Goal: Task Accomplishment & Management: Use online tool/utility

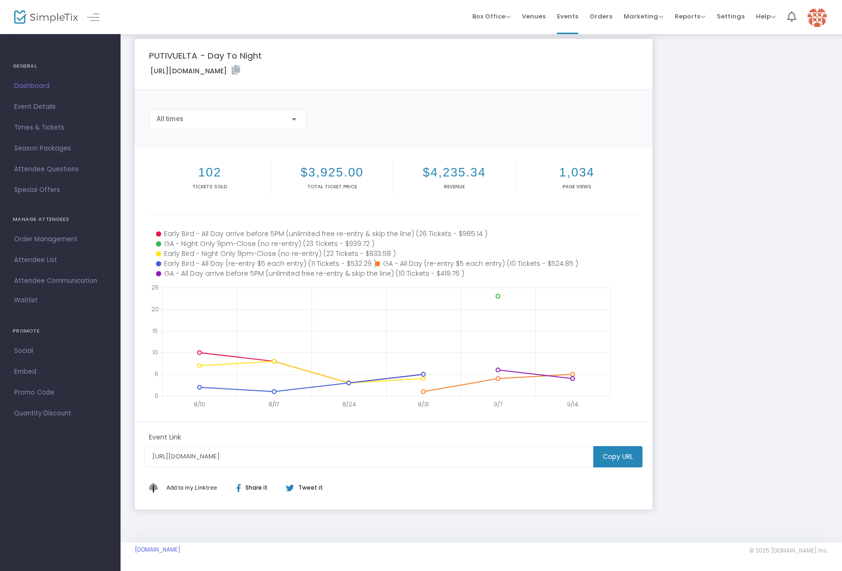
scroll to position [9, 0]
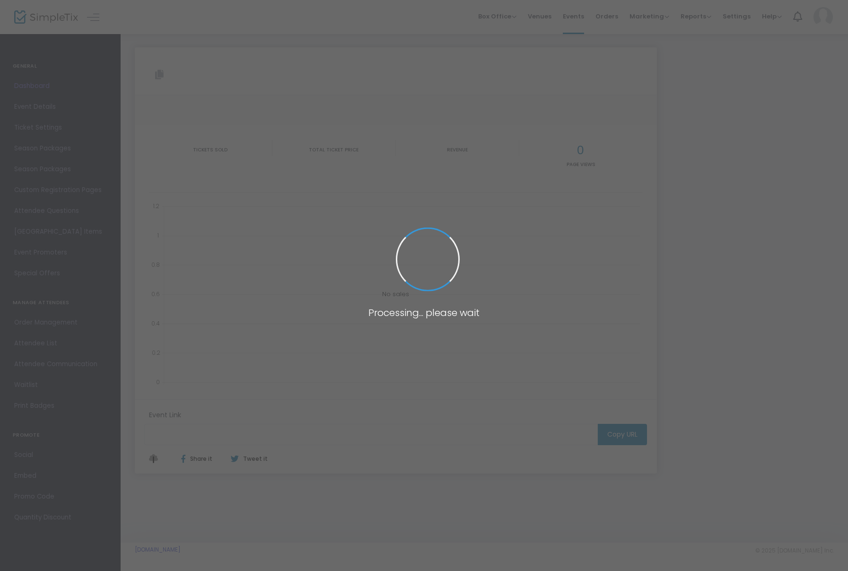
type input "[URL][DOMAIN_NAME]"
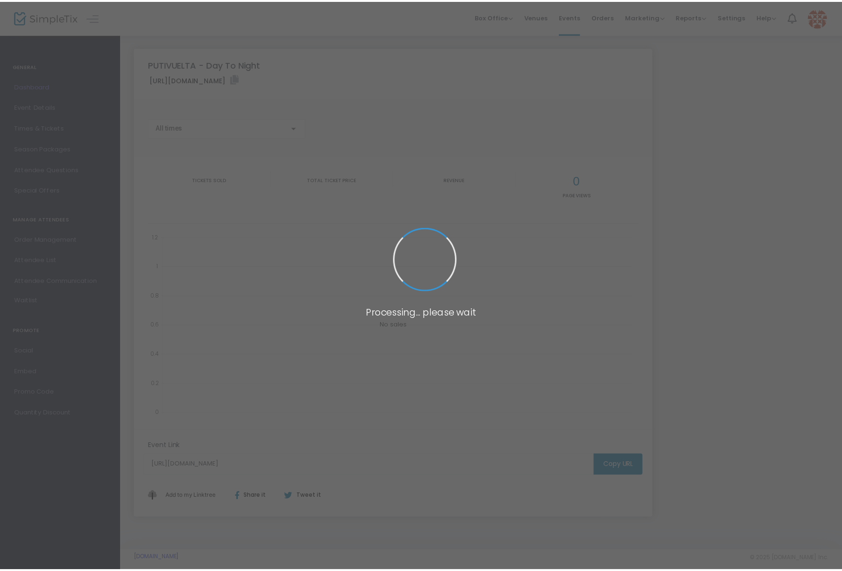
scroll to position [9, 0]
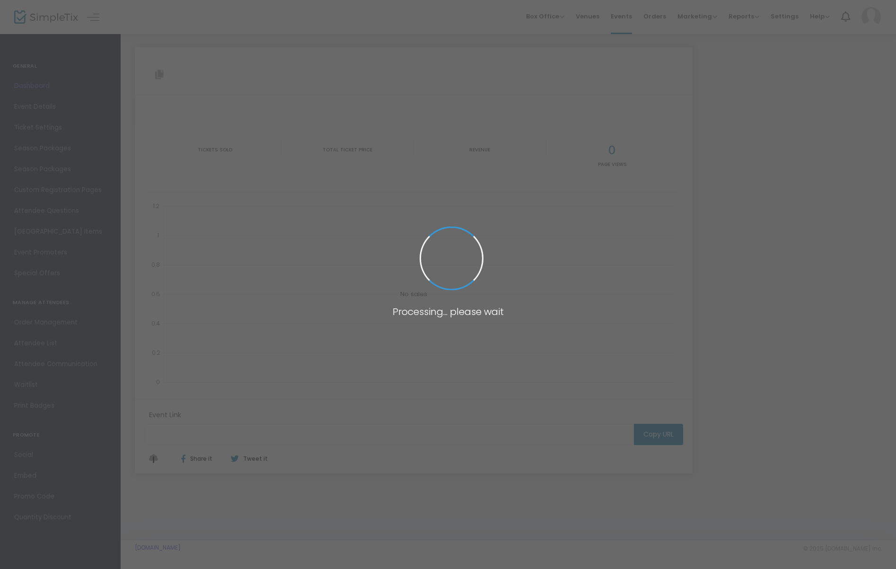
type input "[URL][DOMAIN_NAME]"
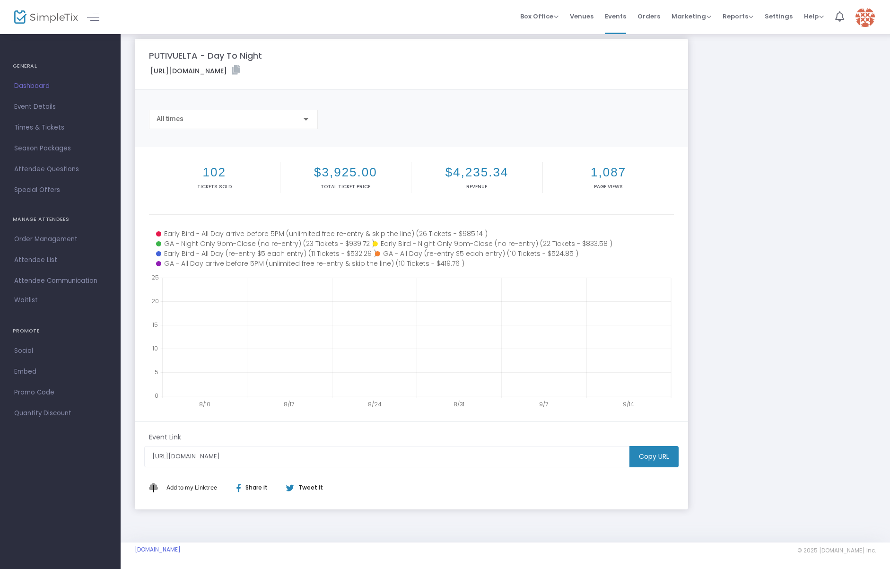
scroll to position [9, 0]
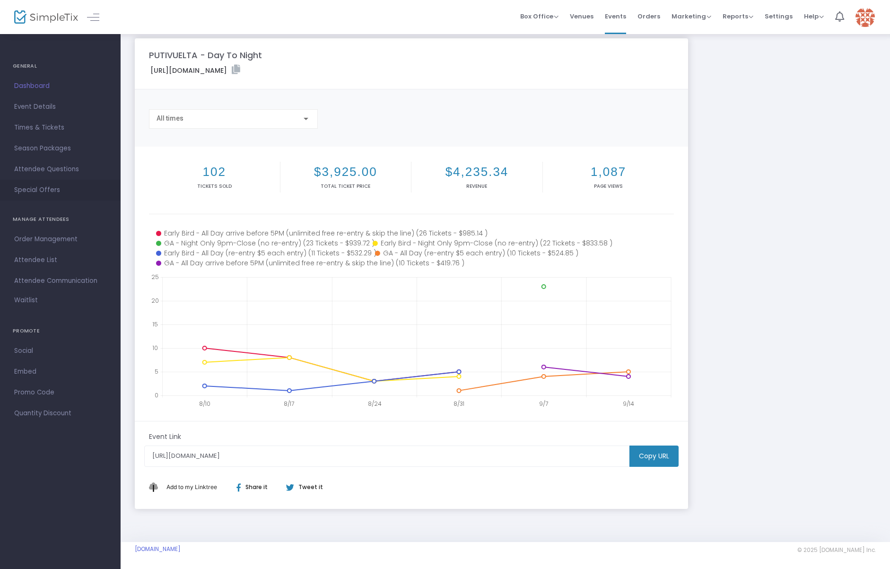
click at [35, 186] on span "Special Offers" at bounding box center [60, 190] width 92 height 12
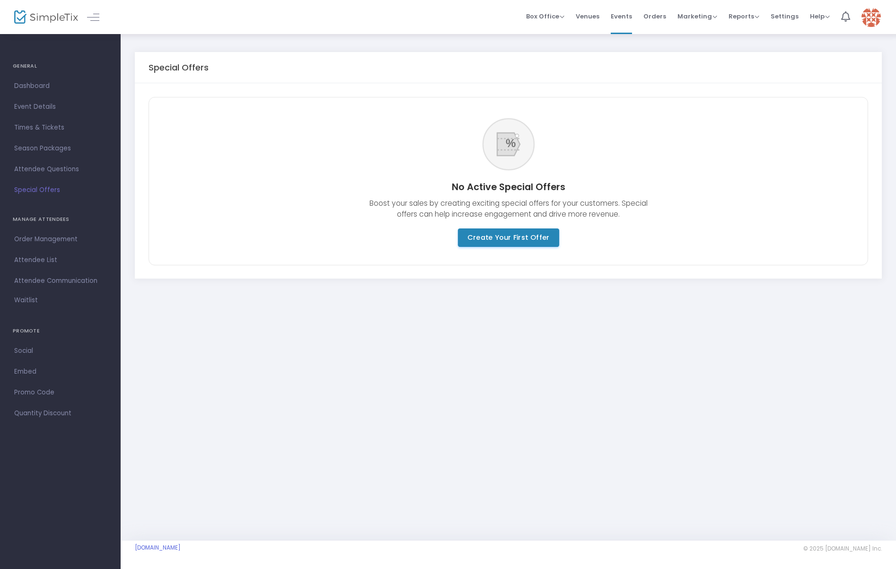
click at [495, 240] on m-button "Create Your First Offer" at bounding box center [507, 237] width 101 height 18
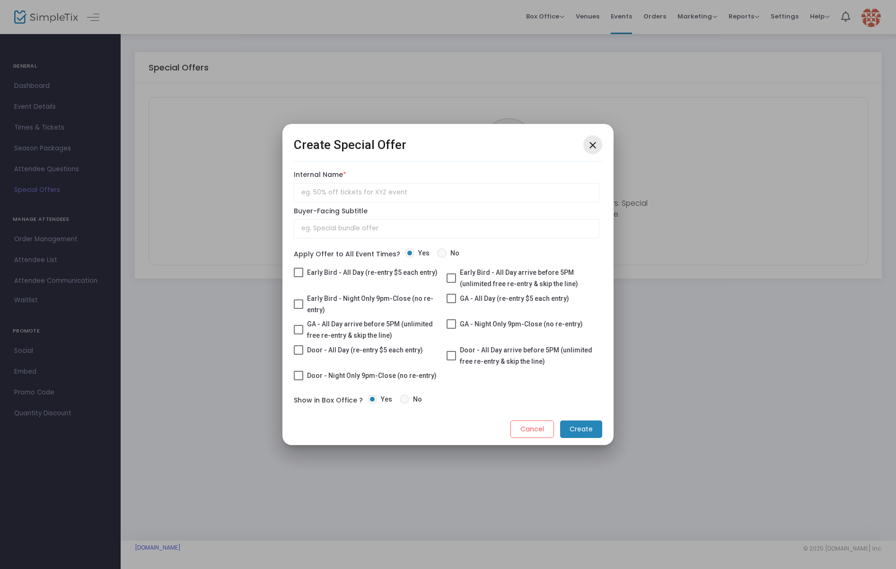
click at [591, 150] on mat-icon "close" at bounding box center [592, 144] width 11 height 11
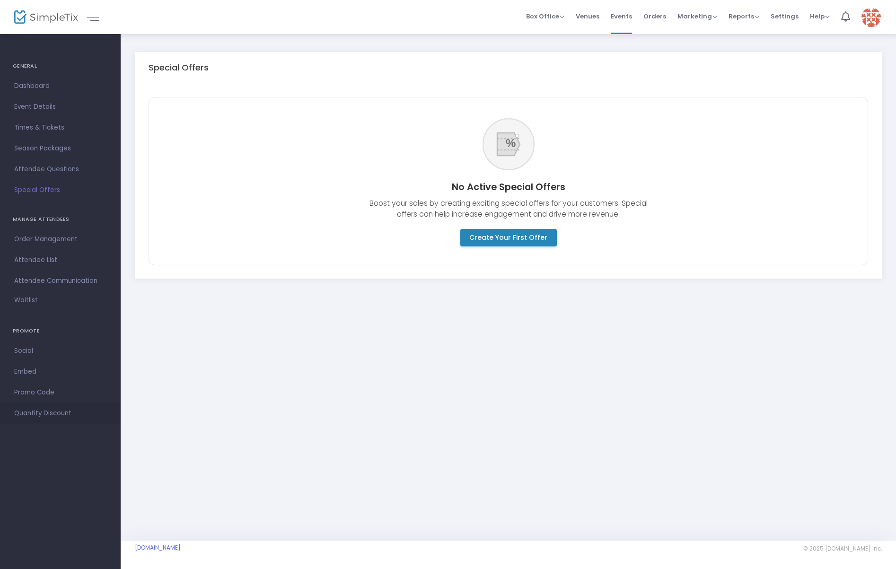
click at [53, 417] on span "Quantity Discount" at bounding box center [60, 413] width 92 height 12
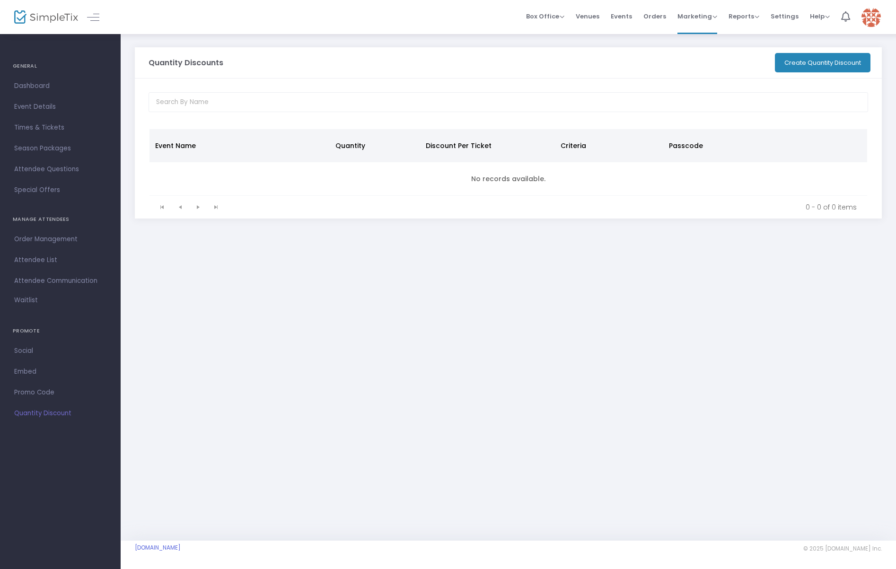
click at [801, 78] on div at bounding box center [508, 103] width 747 height 50
click at [802, 64] on button "Create Quantity Discount" at bounding box center [822, 62] width 96 height 19
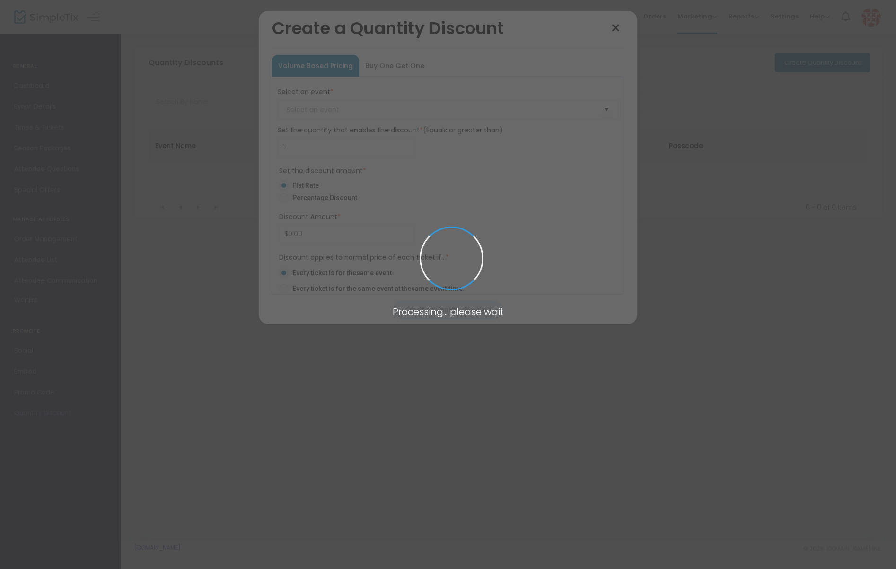
type input "PUTIVUELTA - Day To Night"
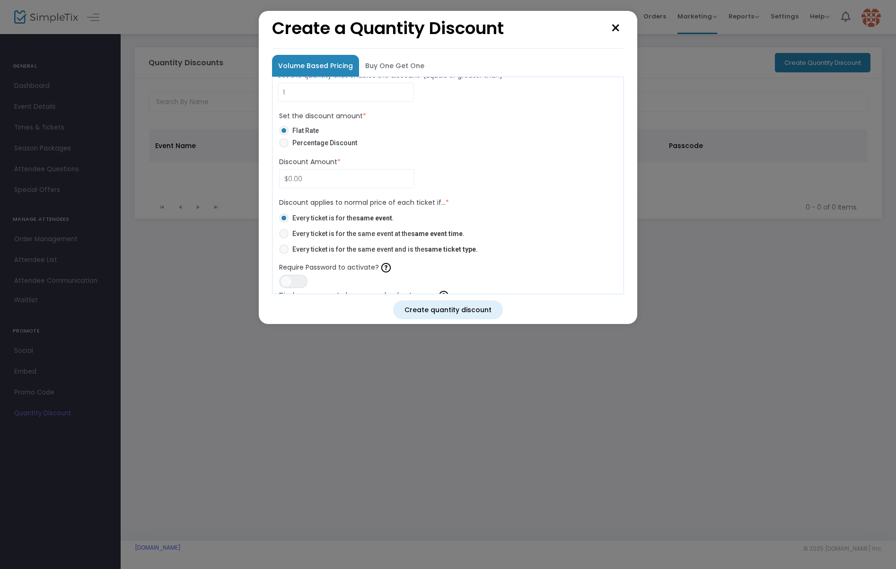
scroll to position [87, 0]
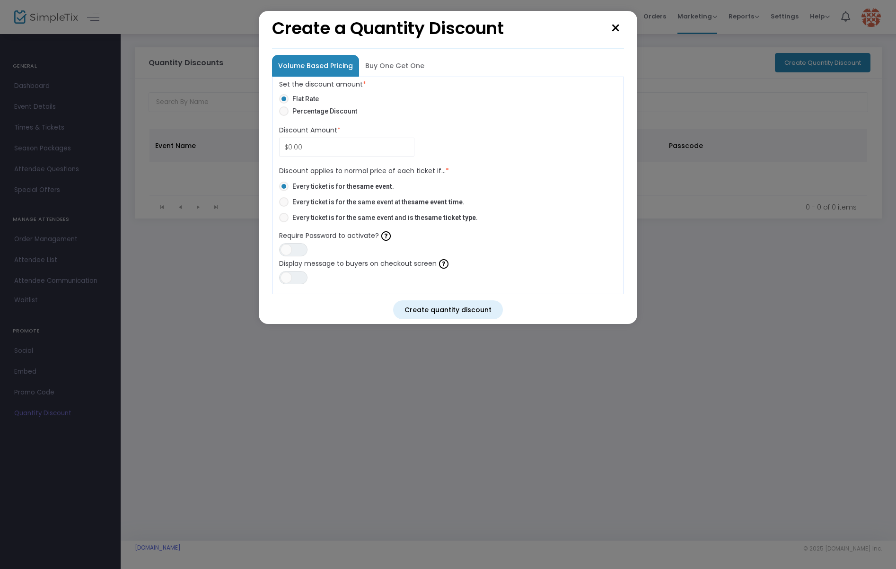
click at [391, 63] on span "Buy One Get One" at bounding box center [394, 65] width 59 height 9
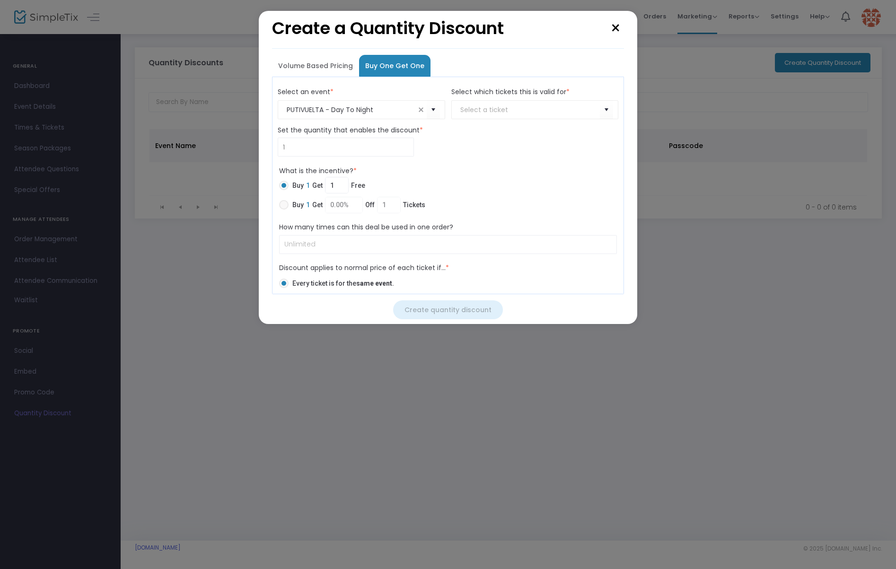
click at [325, 67] on span "Volume Based Pricing" at bounding box center [315, 65] width 75 height 9
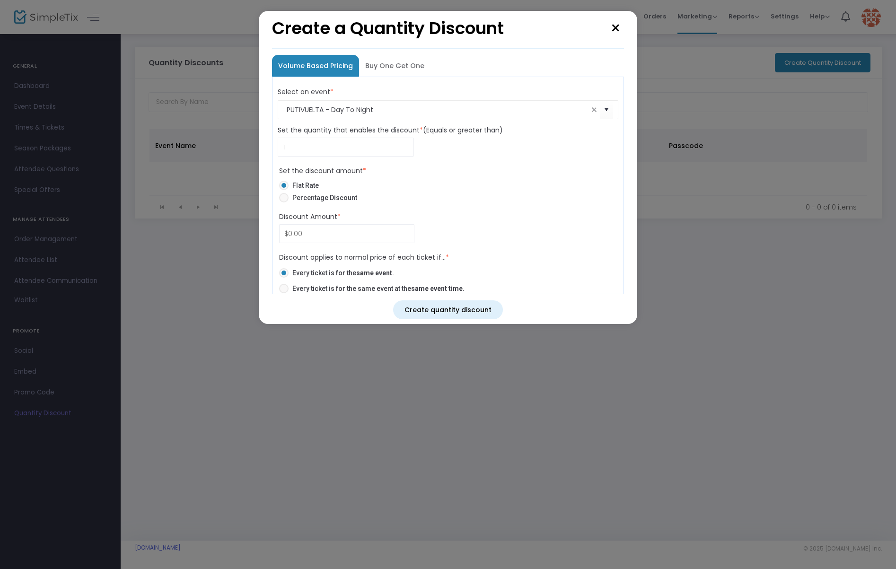
click at [283, 198] on span "Discount type selection" at bounding box center [283, 197] width 9 height 9
click at [283, 202] on input "Percentage Discount" at bounding box center [283, 202] width 0 height 0
radio input "true"
click at [292, 233] on input "0" at bounding box center [346, 234] width 134 height 18
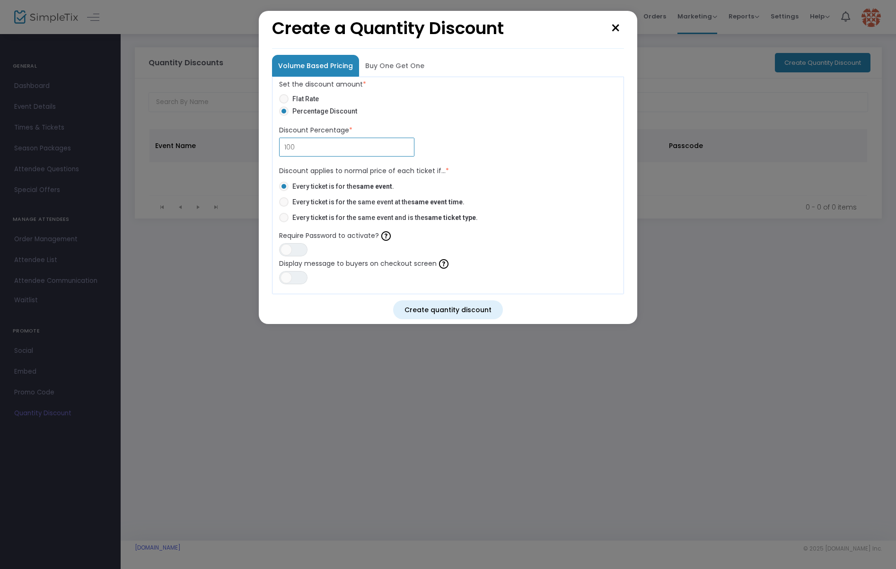
type input "100.00%"
click at [286, 216] on span "Discount application rules" at bounding box center [283, 217] width 9 height 9
click at [284, 222] on input "Every ticket is for the same event and is the same ticket type ." at bounding box center [283, 222] width 0 height 0
radio input "true"
click at [290, 201] on span "Every ticket is for the same event at the same event time ." at bounding box center [376, 201] width 176 height 9
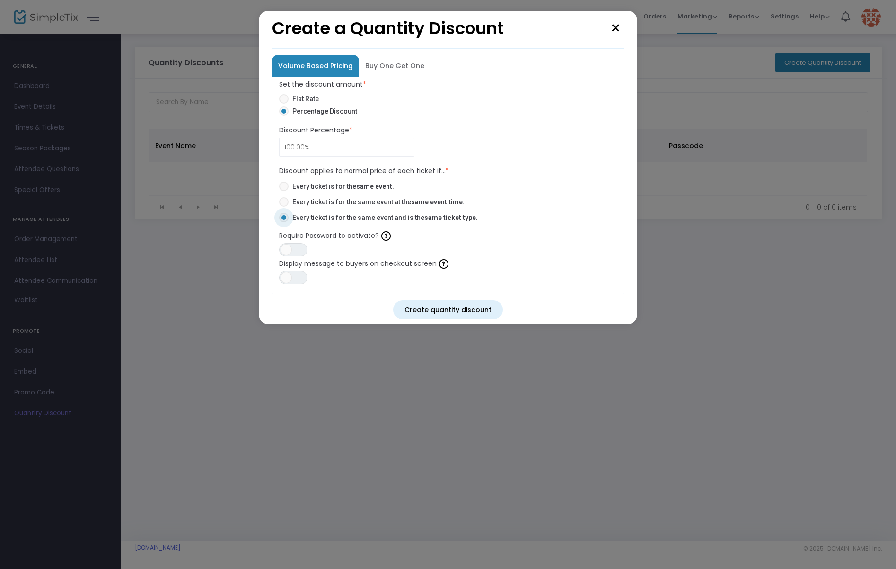
click at [284, 207] on input "Every ticket is for the same event at the same event time ." at bounding box center [283, 207] width 0 height 0
radio input "true"
click at [285, 185] on span "Discount application rules" at bounding box center [283, 186] width 9 height 9
click at [284, 191] on input "Every ticket is for the same event ." at bounding box center [283, 191] width 0 height 0
radio input "true"
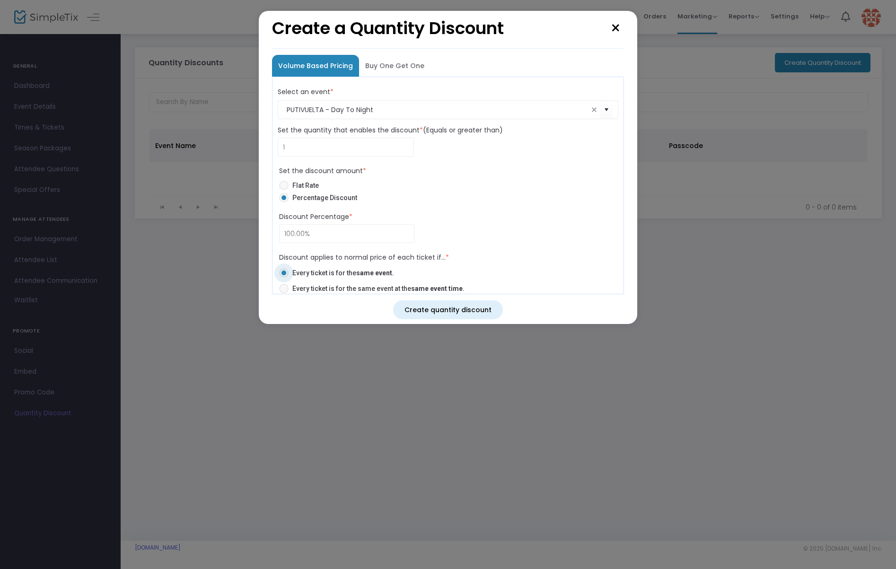
scroll to position [2, 0]
click at [456, 116] on kendo-combobox "PUTIVUELTA - Day To Night" at bounding box center [448, 107] width 341 height 19
click at [606, 108] on span "Select" at bounding box center [607, 108] width 16 height 16
click at [534, 201] on mat-radio-button "Percentage Discount" at bounding box center [448, 197] width 338 height 13
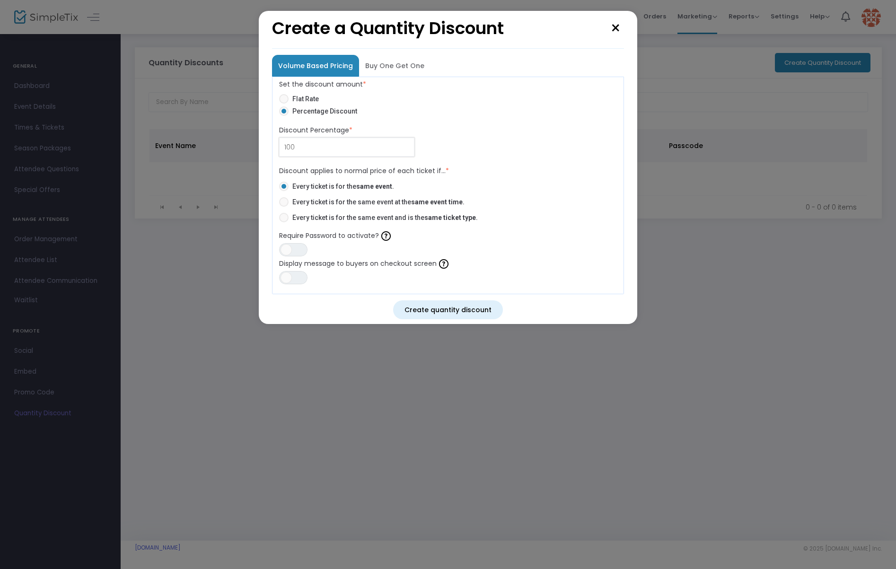
click at [365, 150] on input "100" at bounding box center [346, 147] width 134 height 18
type input "100.00%"
click at [517, 179] on div "Discount applies to normal price of each ticket if... * Every ticket is for the…" at bounding box center [447, 197] width 347 height 62
